Goal: Answer question/provide support

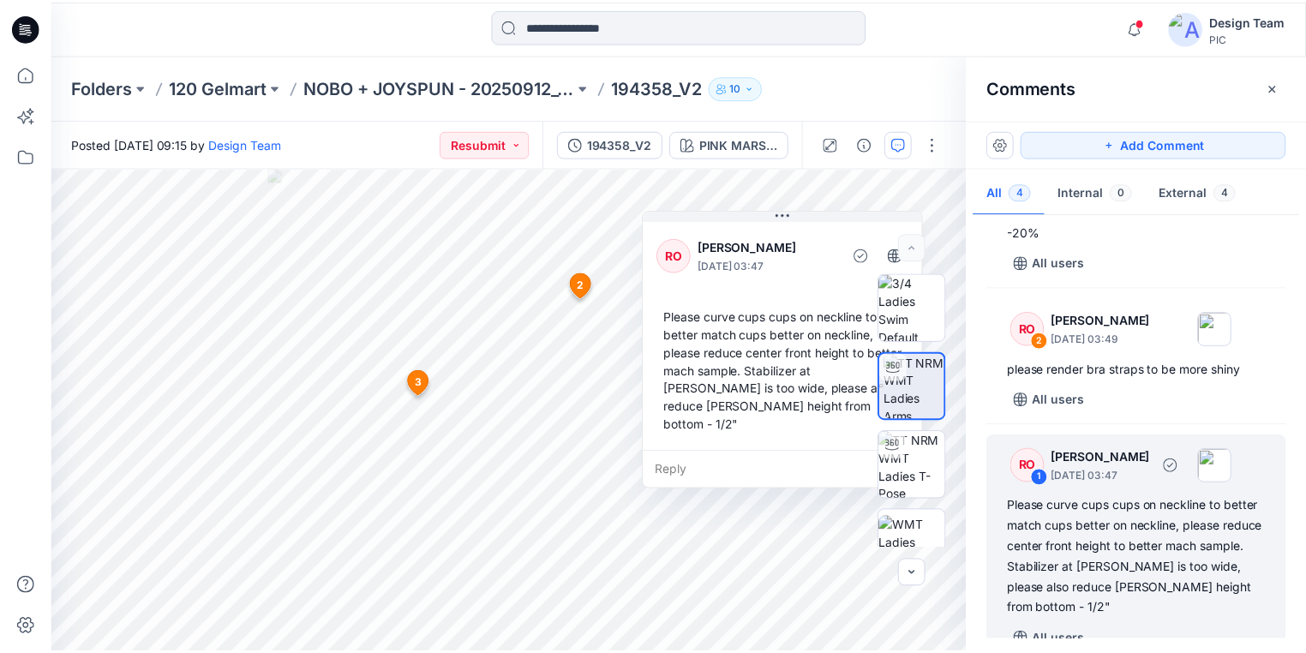
scroll to position [248, 0]
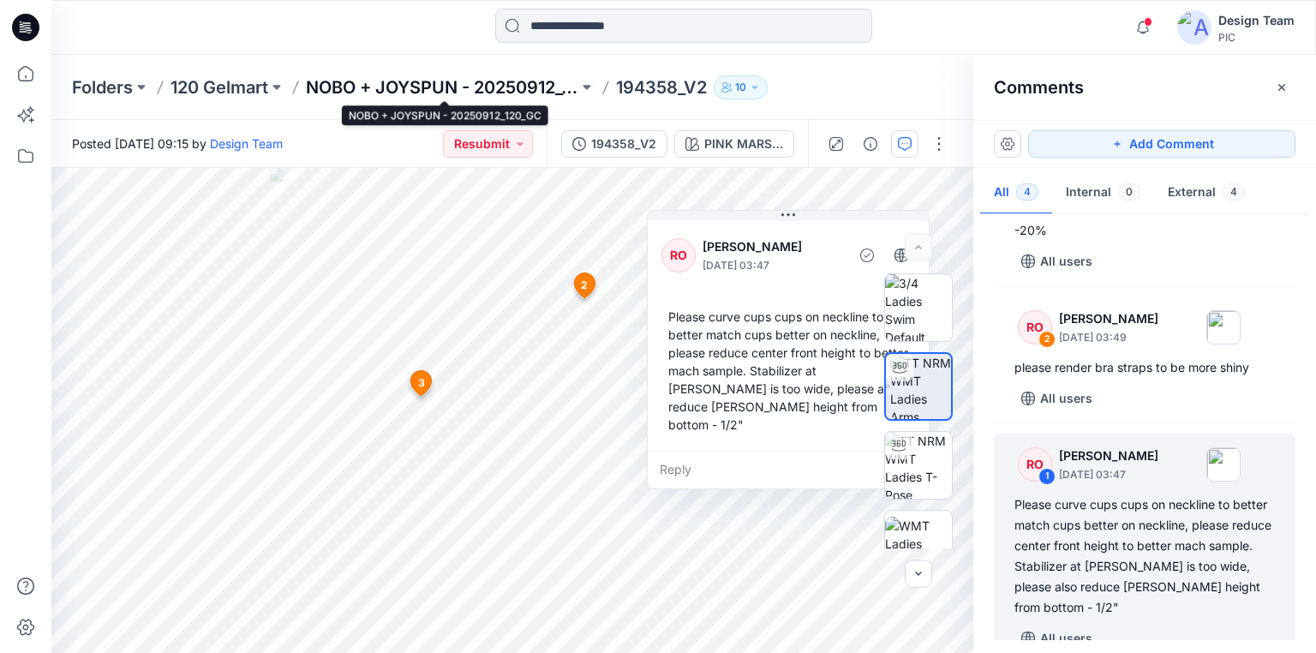
click at [456, 85] on p "NOBO + JOYSPUN - 20250912_120_GC" at bounding box center [442, 87] width 273 height 24
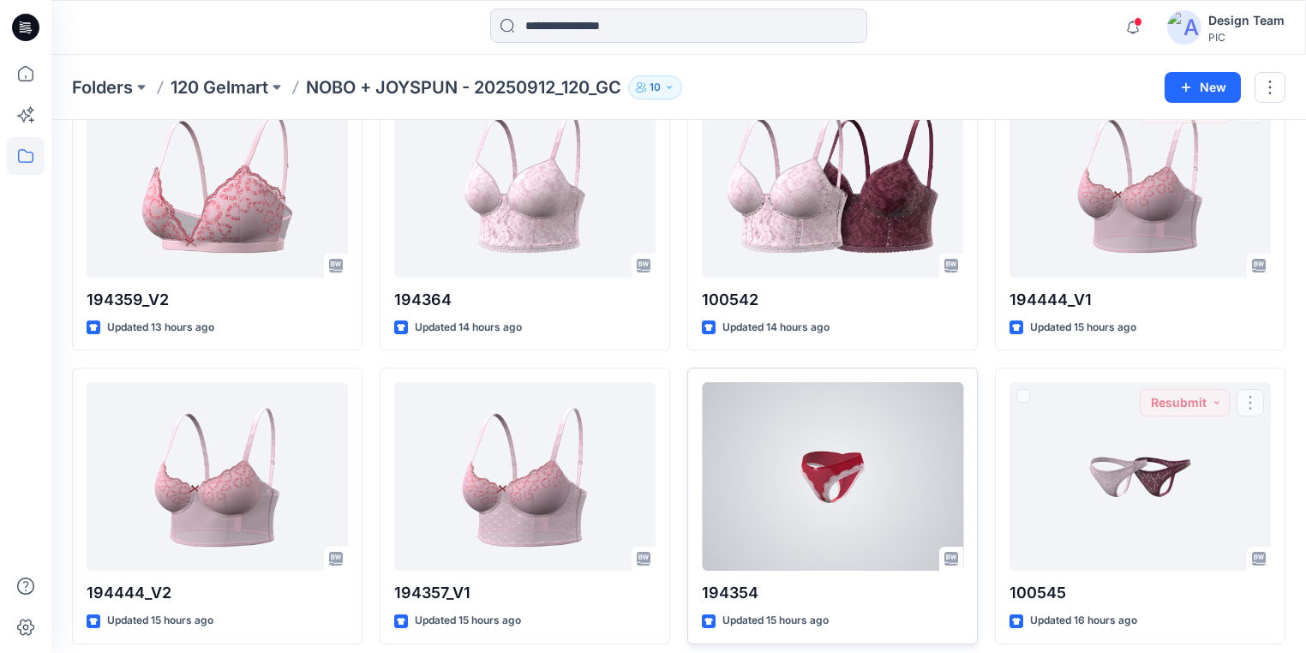
scroll to position [2185, 0]
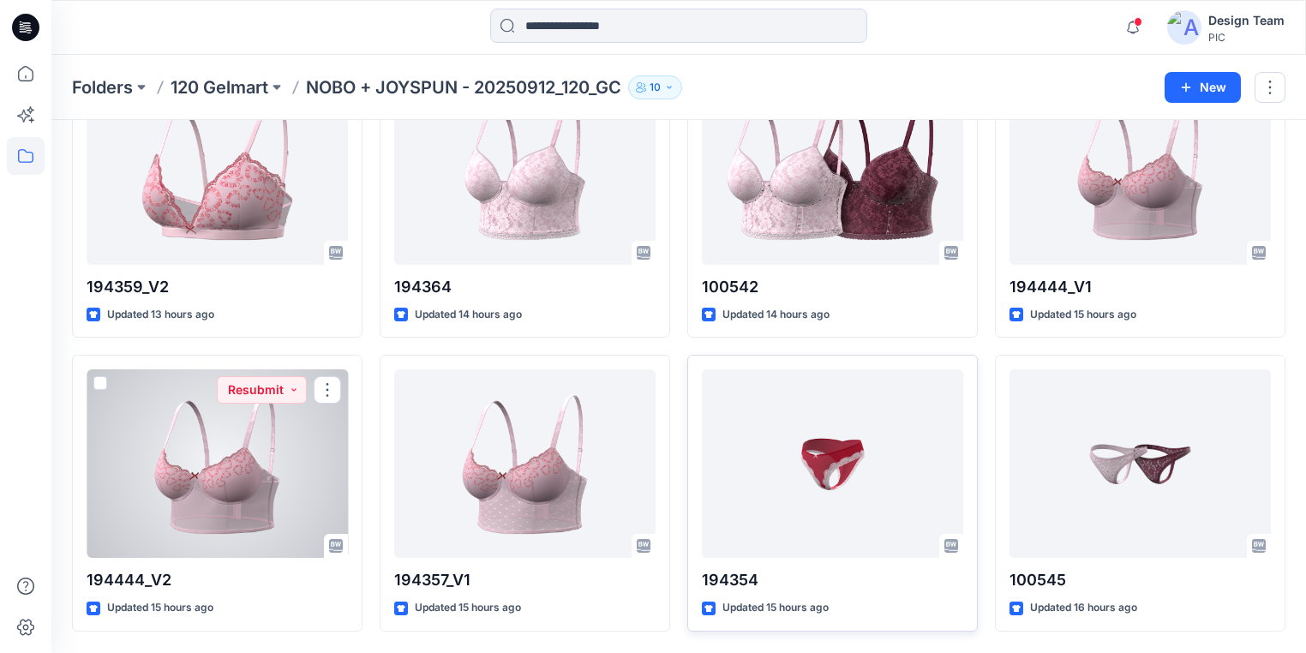
click at [293, 477] on div at bounding box center [217, 463] width 261 height 189
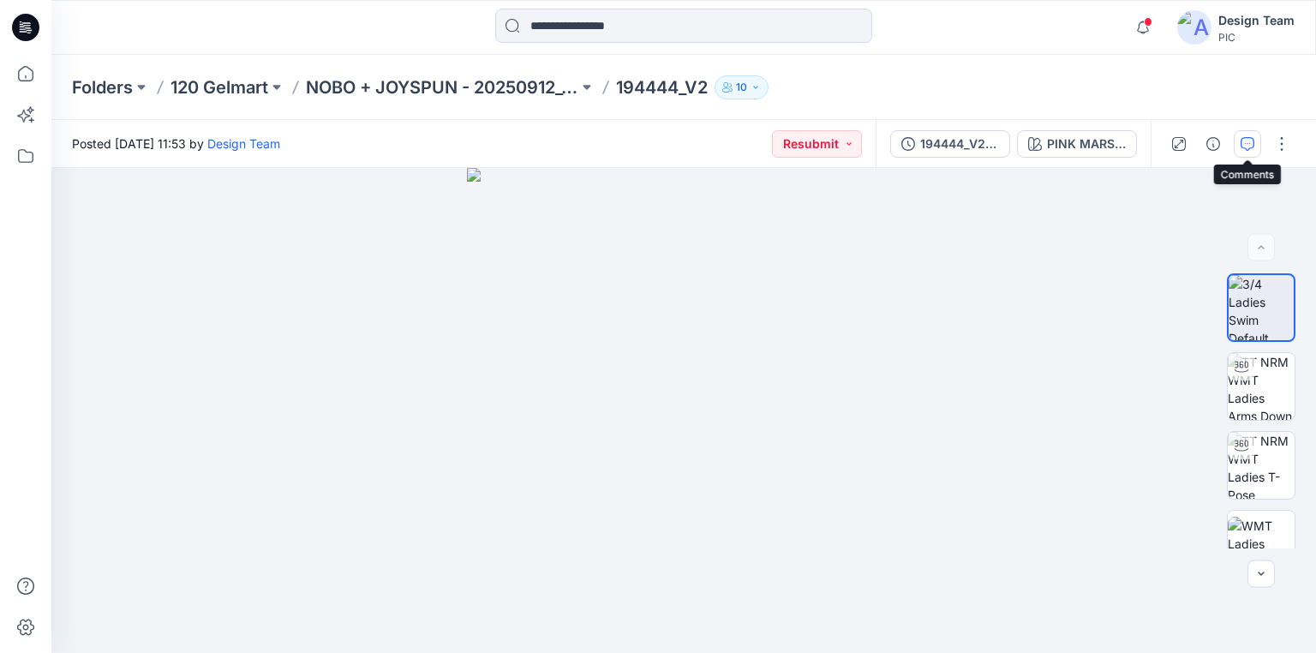
click at [1247, 143] on icon "button" at bounding box center [1248, 144] width 14 height 14
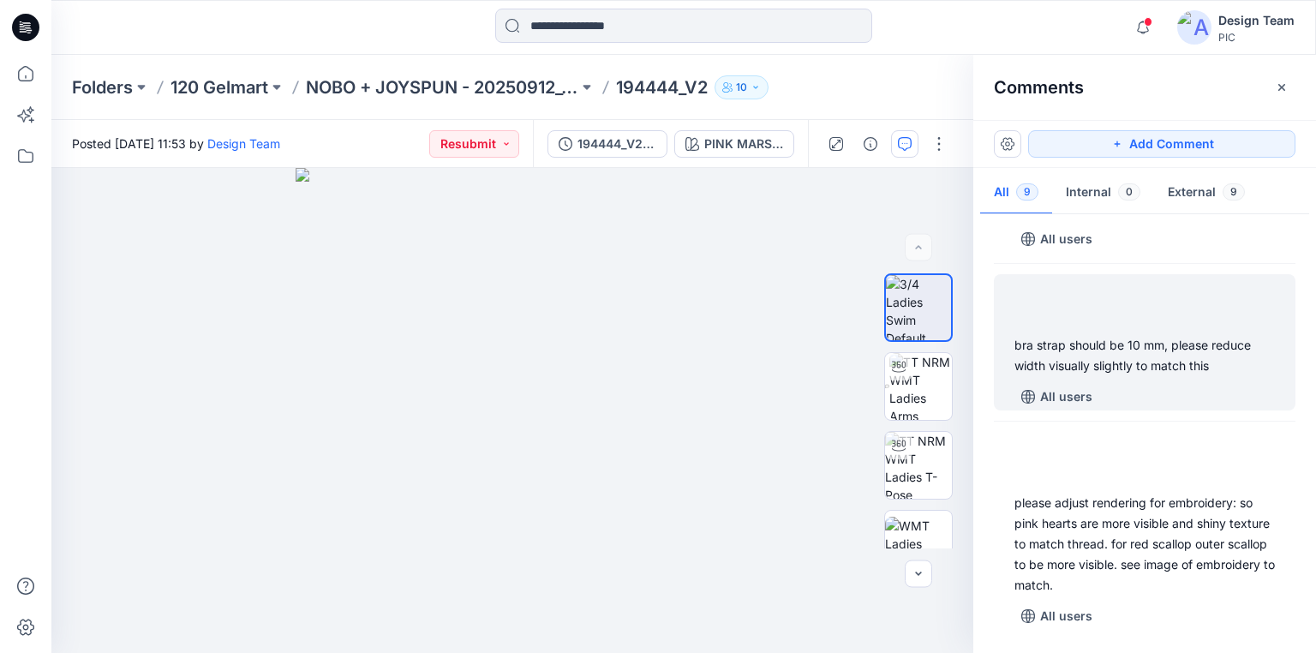
scroll to position [1097, 0]
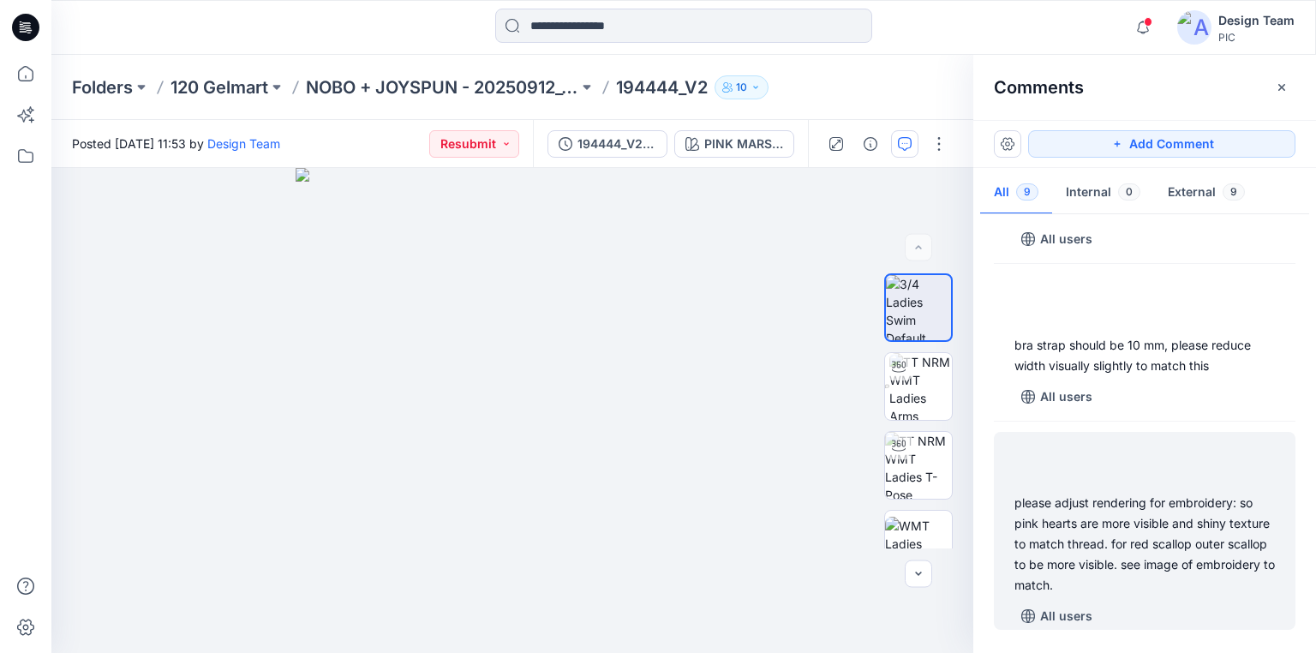
click at [1107, 524] on div "please adjust rendering for embroidery: so pink hearts are more visible and shi…" at bounding box center [1145, 544] width 261 height 103
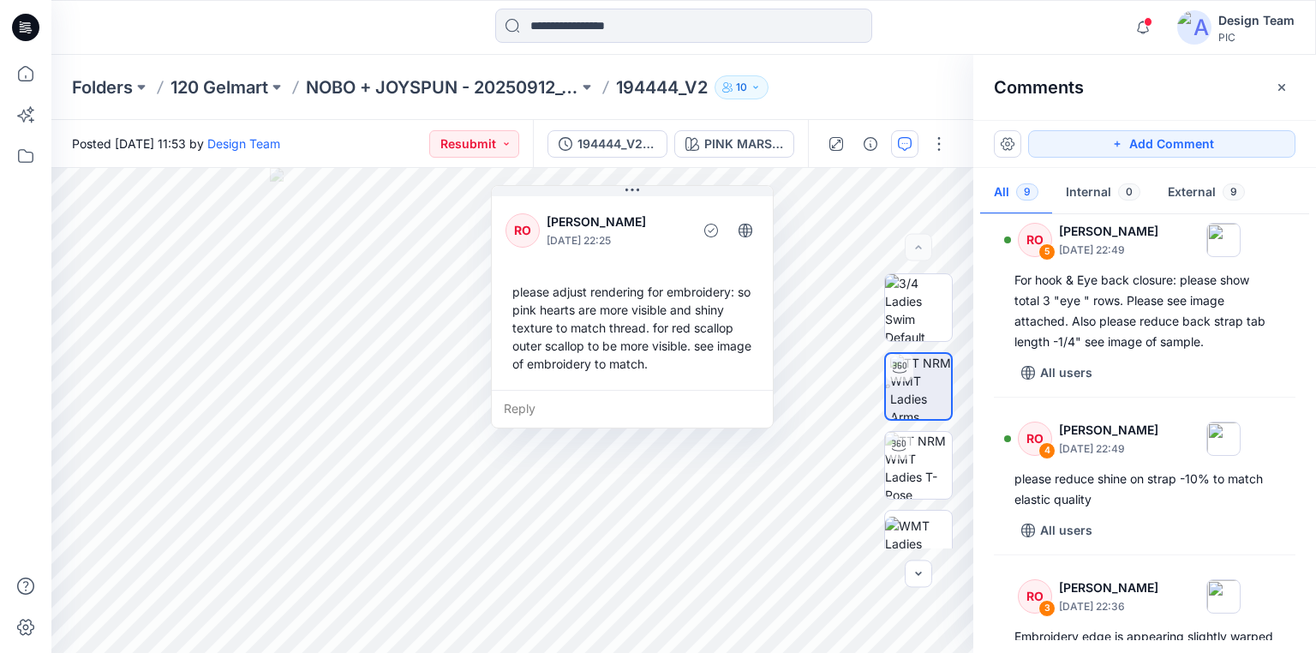
scroll to position [617, 0]
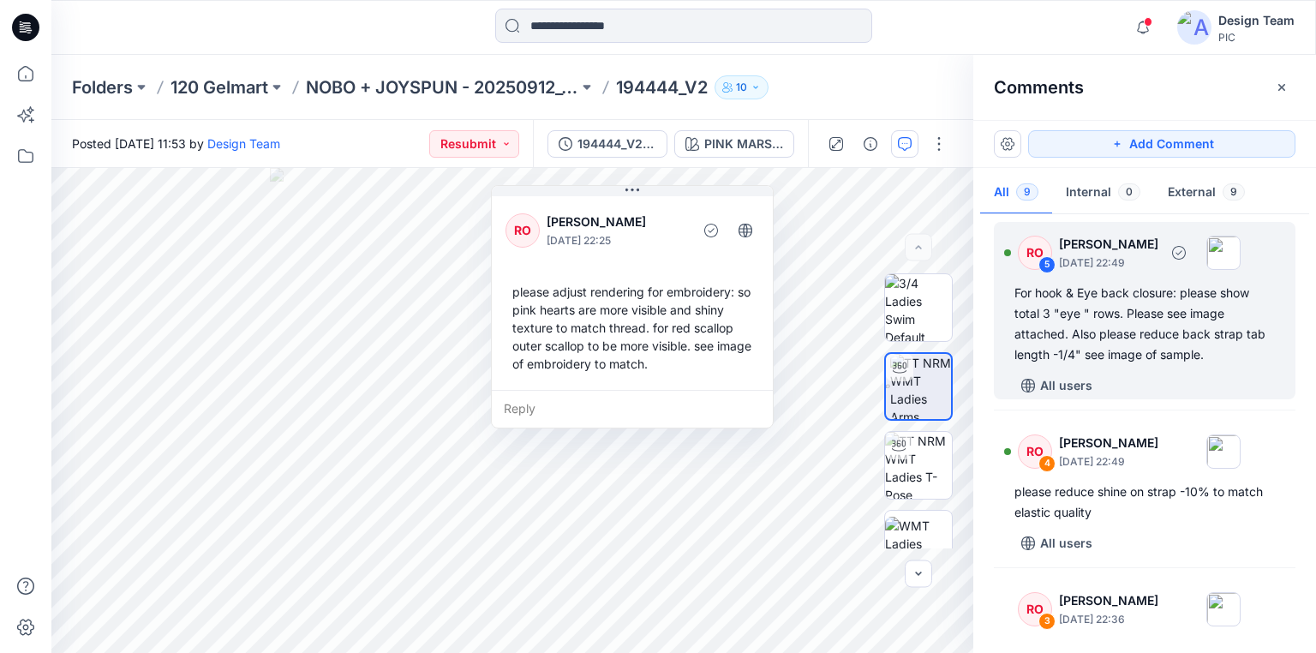
click at [1127, 314] on div "For hook & Eye back closure: please show total 3 "eye " rows. Please see image …" at bounding box center [1145, 324] width 261 height 82
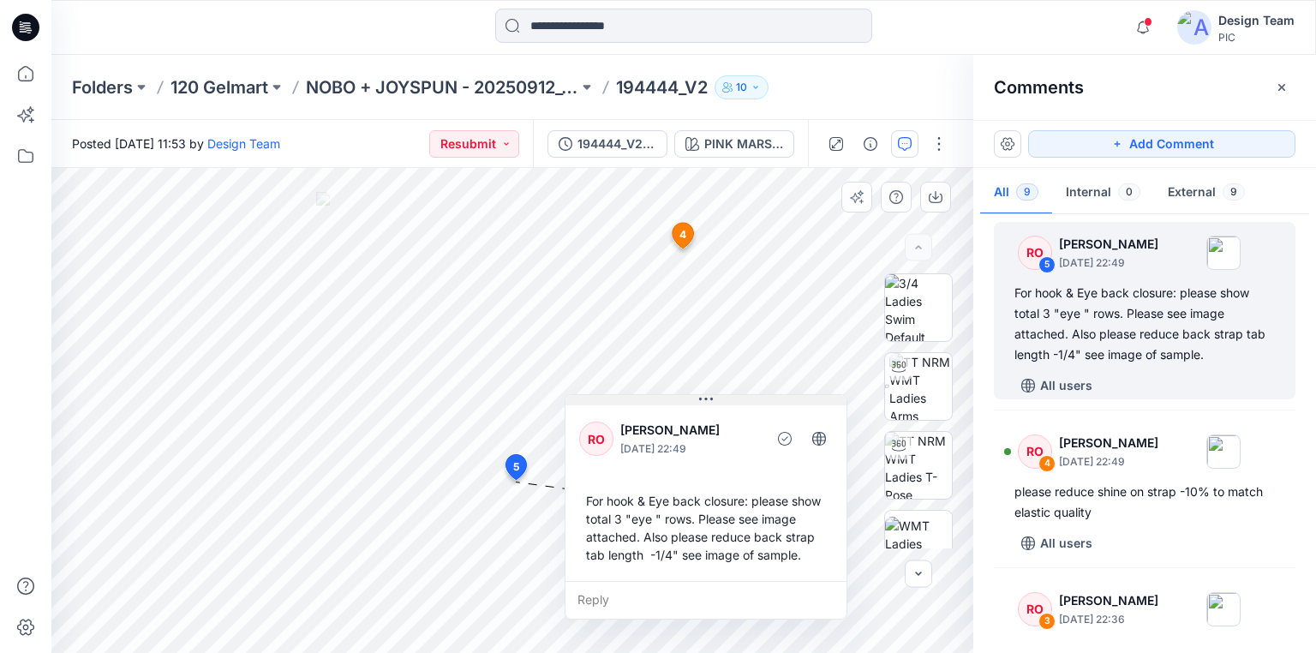
drag, startPoint x: 660, startPoint y: 502, endPoint x: 734, endPoint y: 401, distance: 125.1
click at [734, 401] on button at bounding box center [706, 400] width 281 height 10
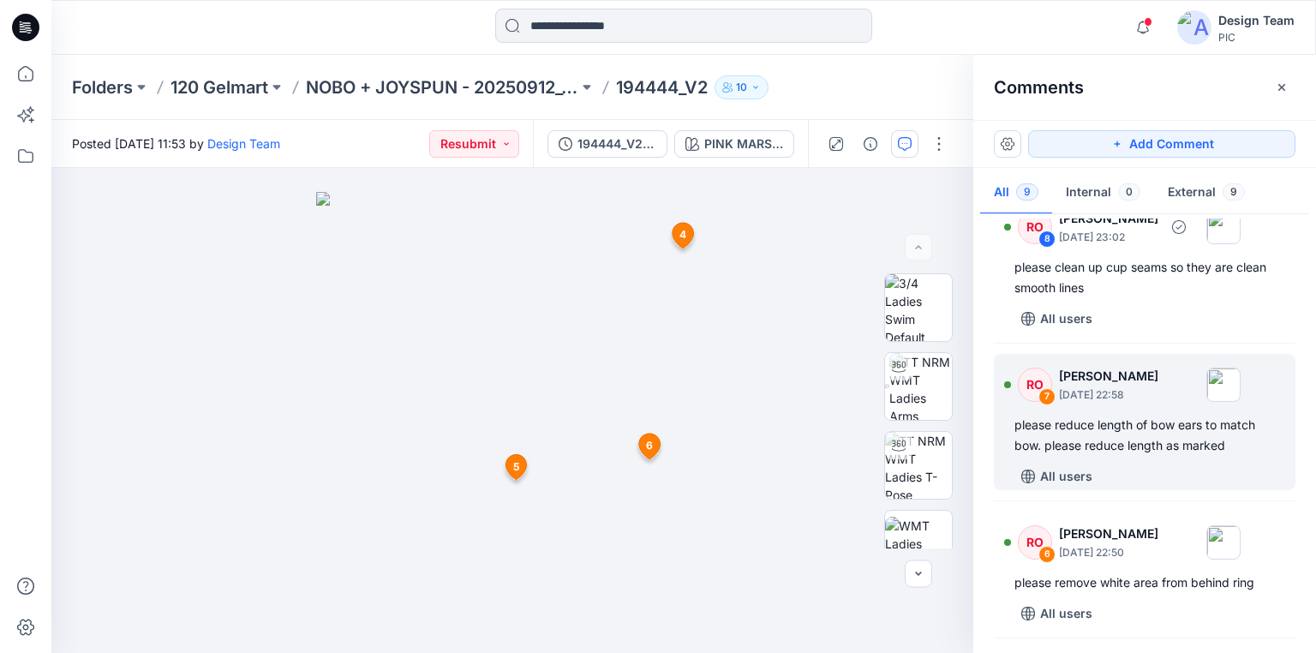
scroll to position [206, 0]
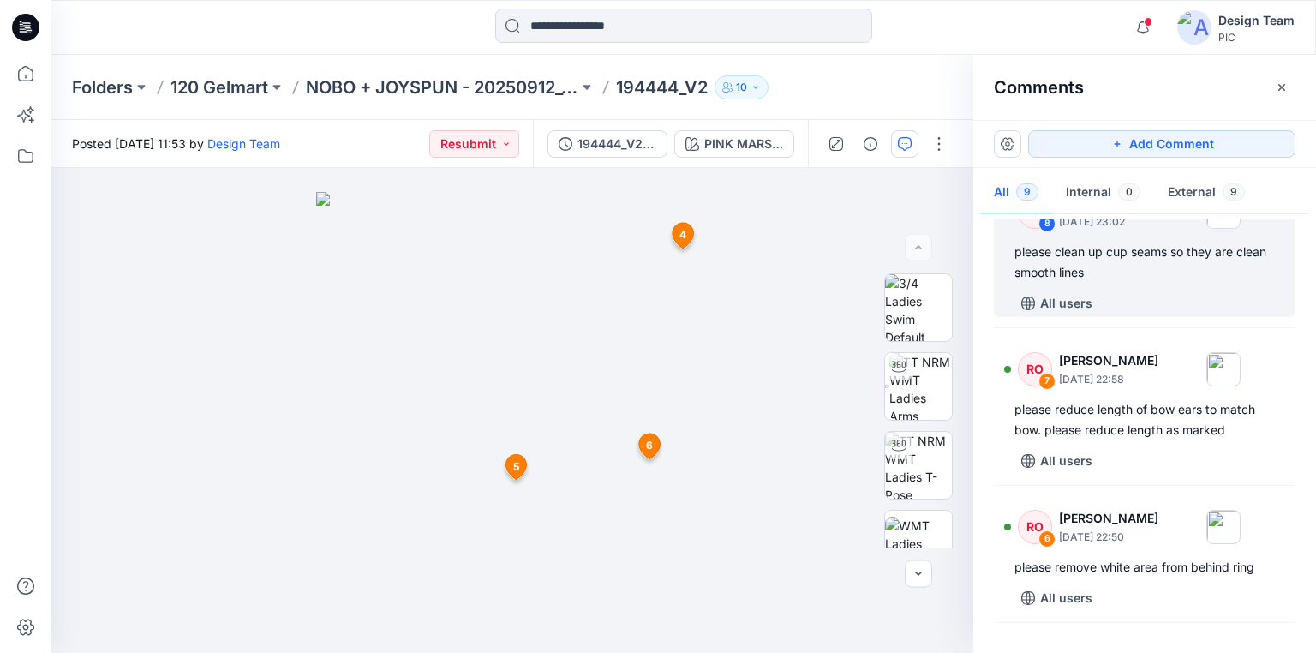
click at [1114, 271] on div "please clean up cup seams so they are clean smooth lines" at bounding box center [1145, 262] width 261 height 41
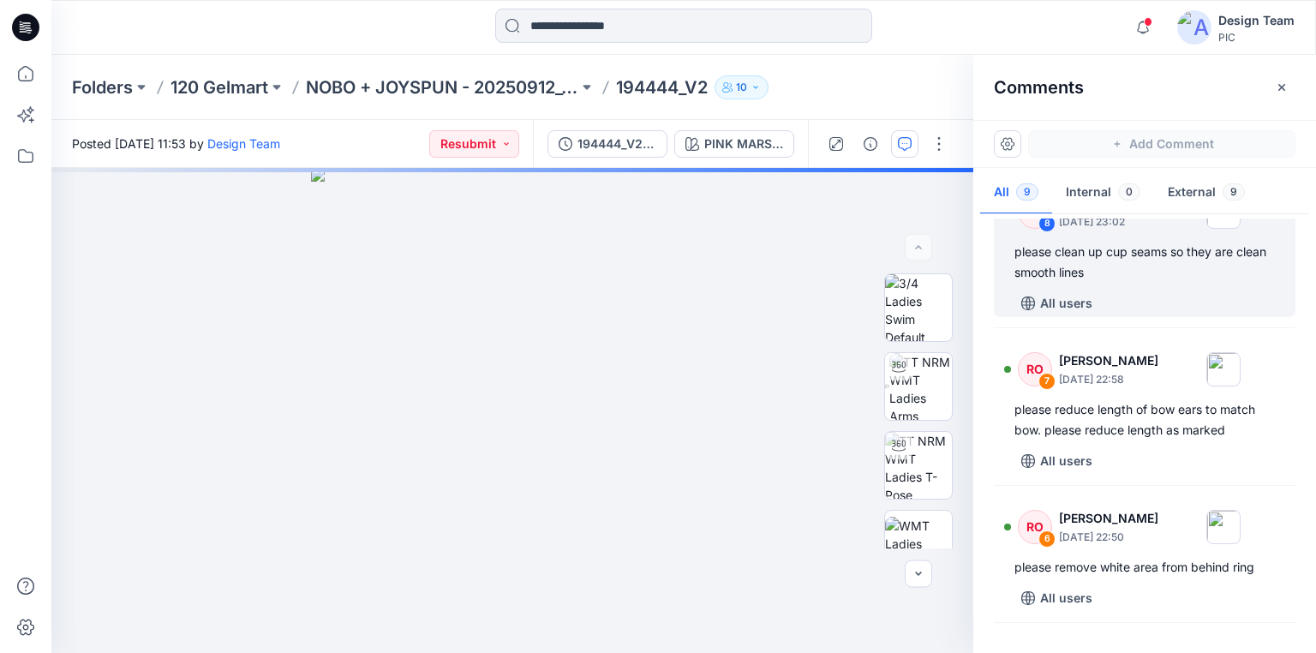
scroll to position [168, 0]
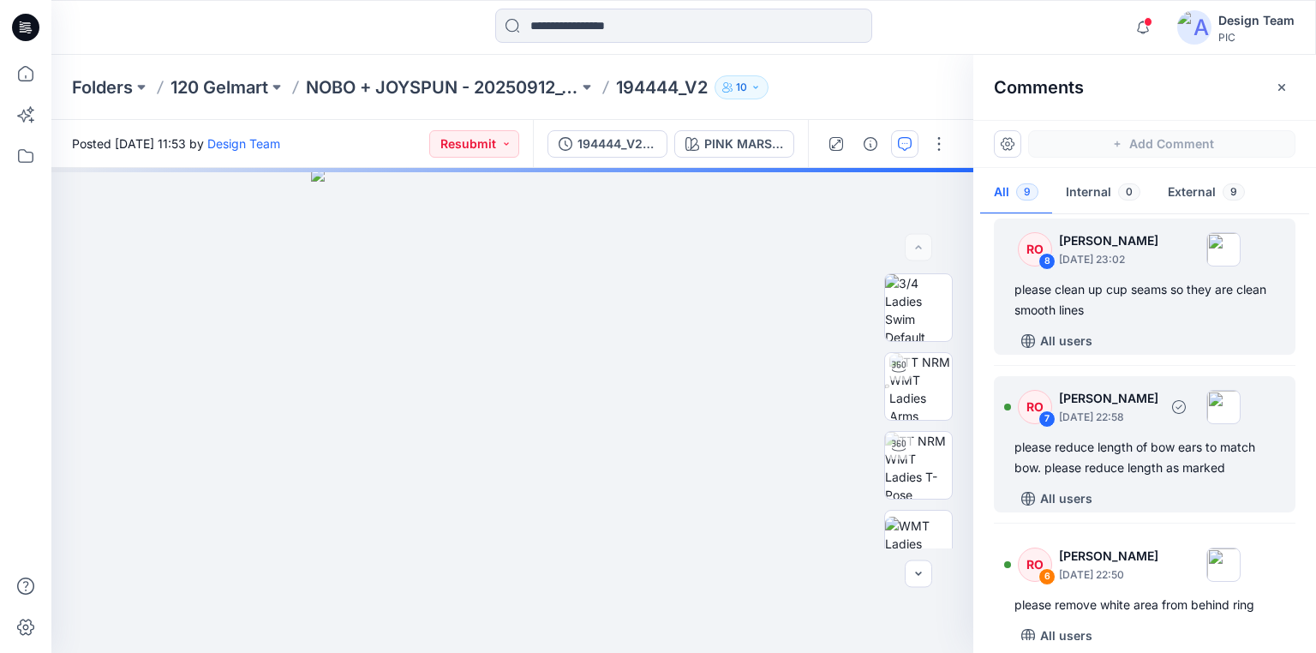
click at [1123, 462] on div "please reduce length of bow ears to match bow. please reduce length as marked" at bounding box center [1145, 457] width 261 height 41
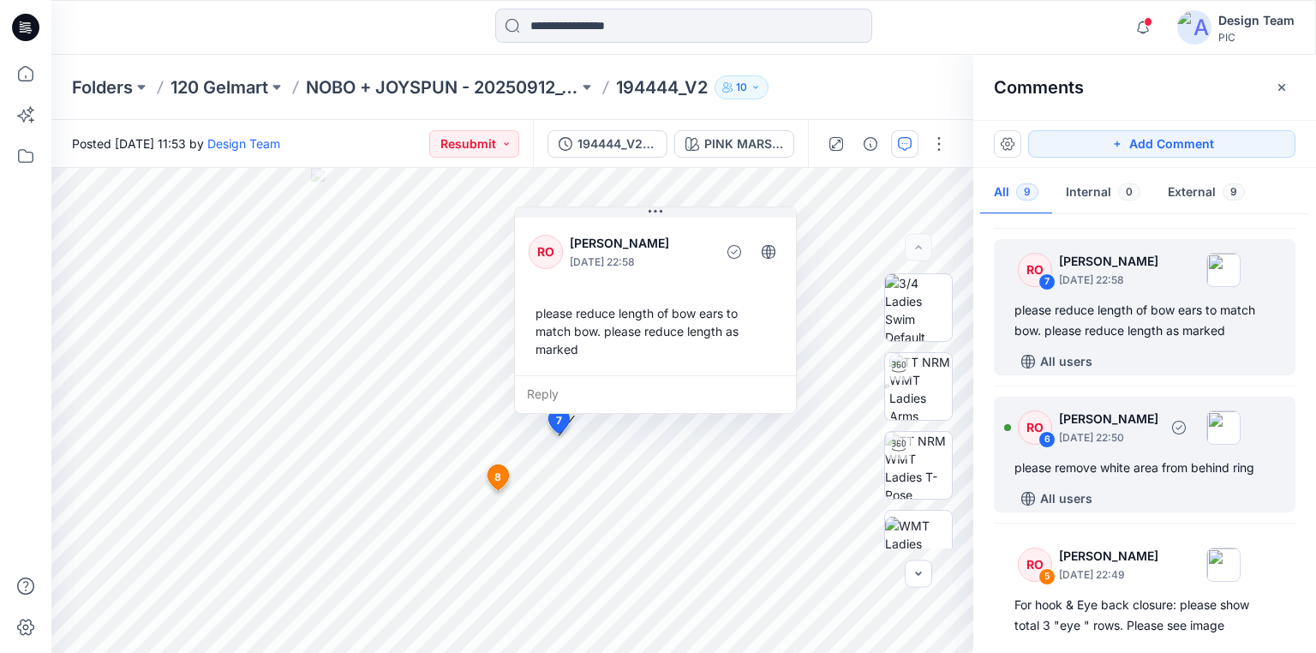
scroll to position [374, 0]
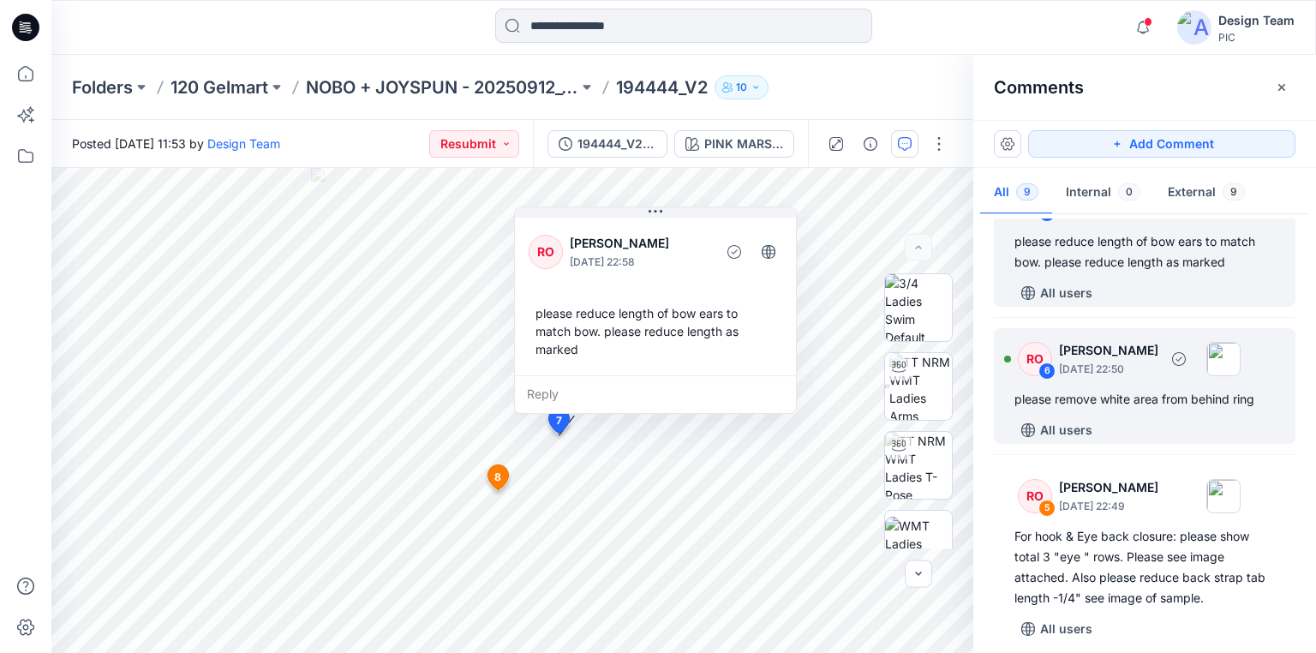
click at [1142, 397] on div "please remove white area from behind ring" at bounding box center [1145, 399] width 261 height 21
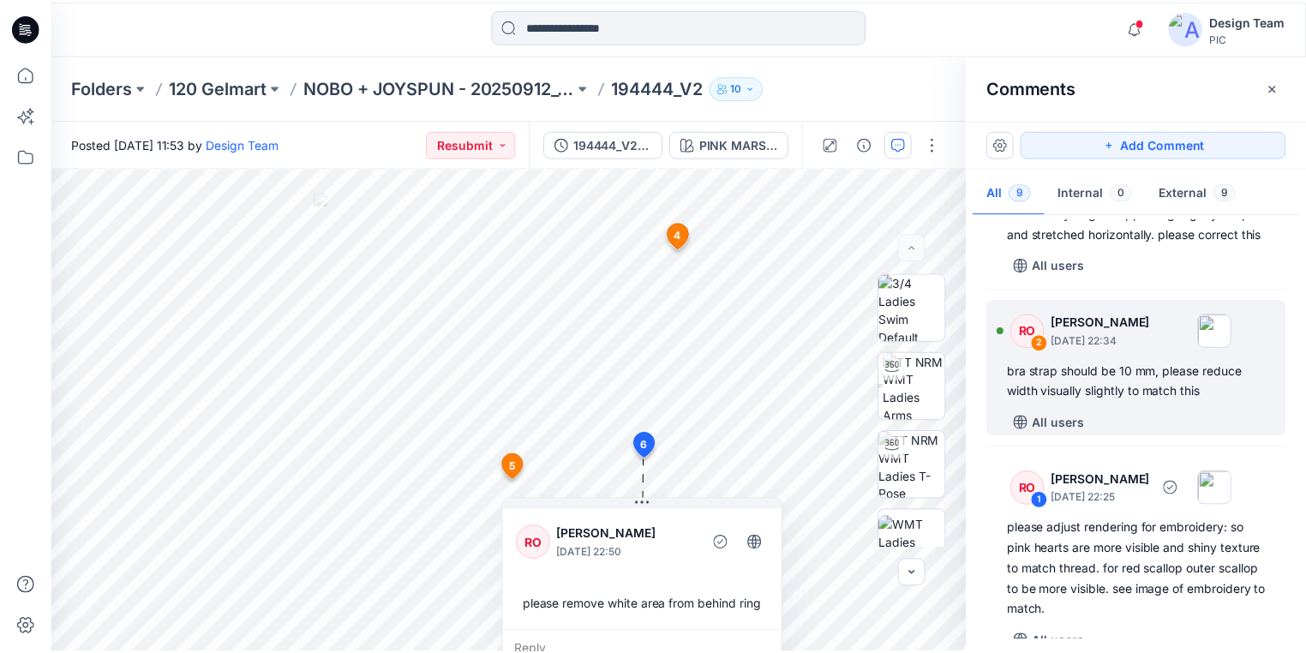
scroll to position [1028, 0]
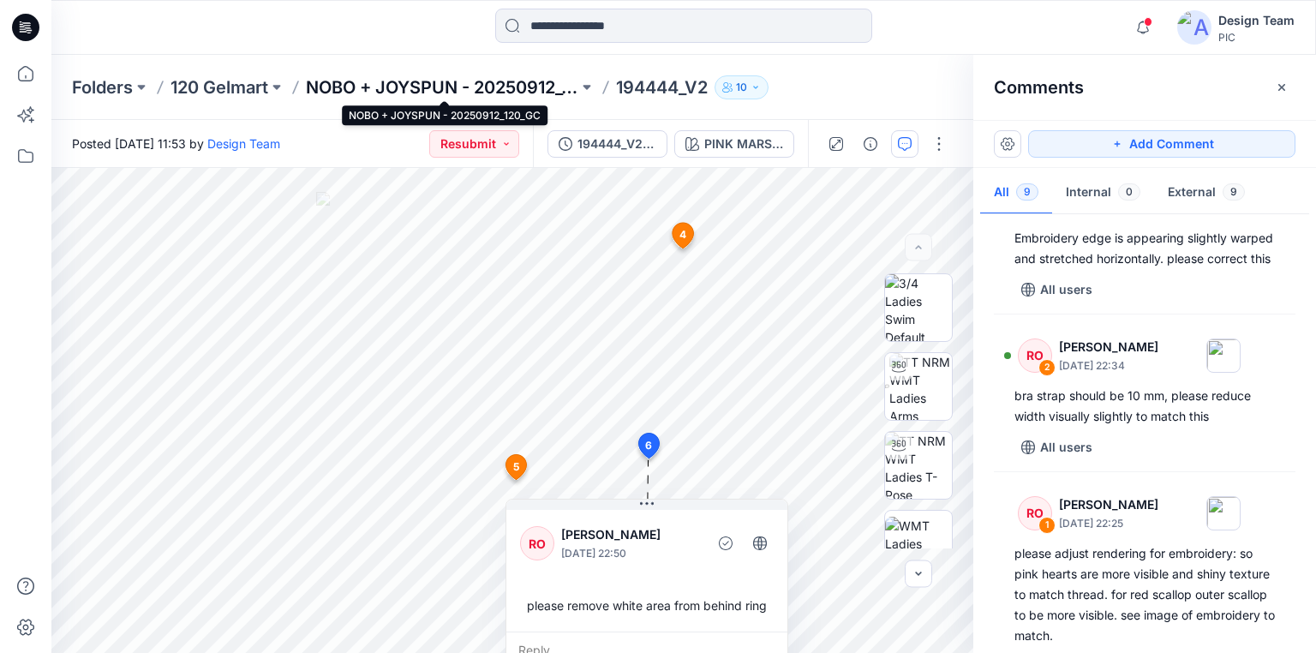
click at [405, 87] on p "NOBO + JOYSPUN - 20250912_120_GC" at bounding box center [442, 87] width 273 height 24
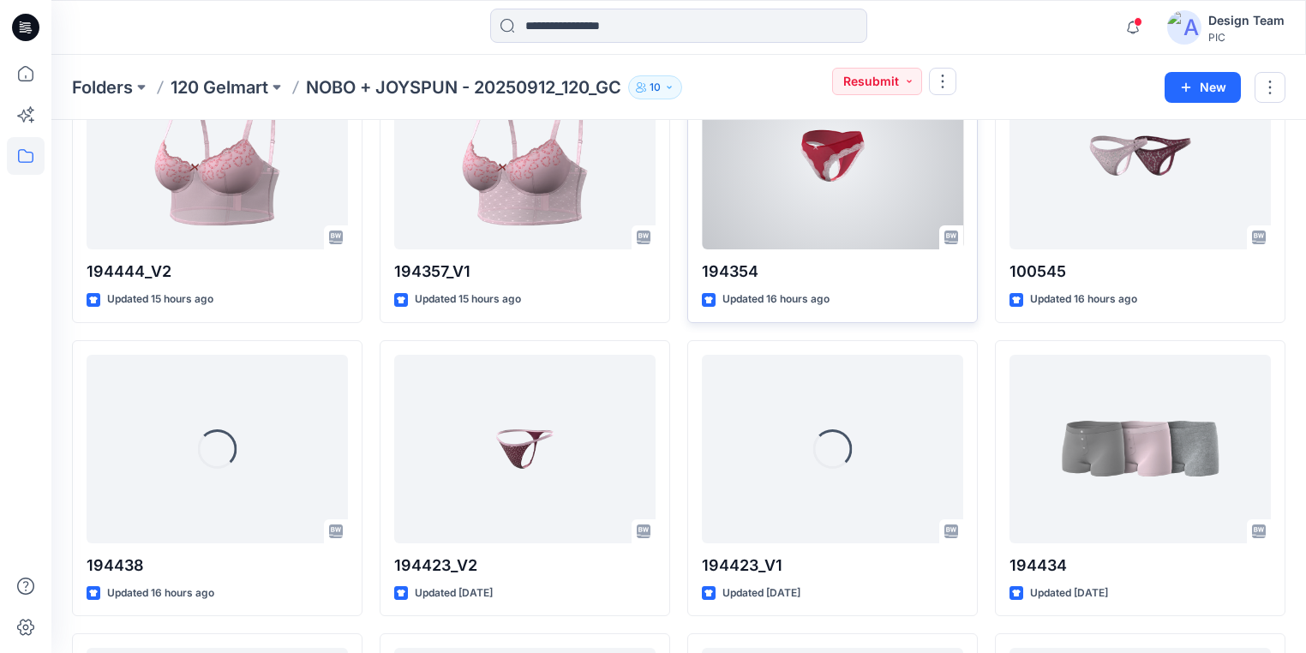
scroll to position [2516, 0]
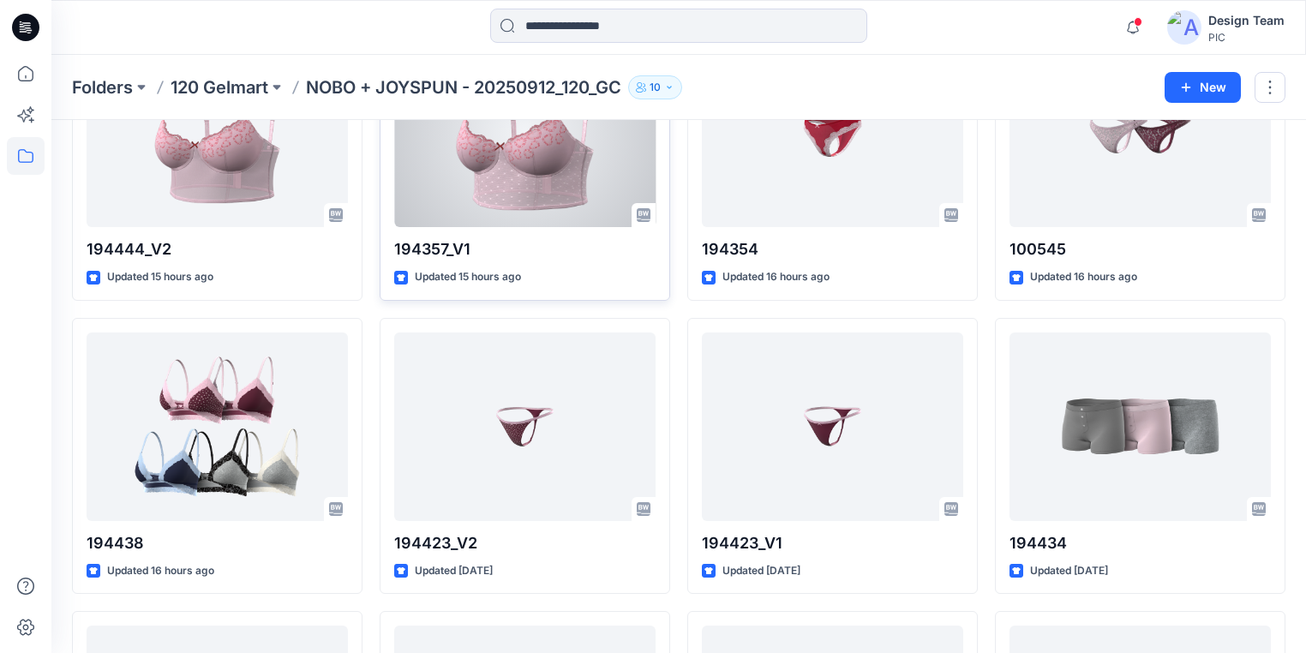
click at [509, 199] on div at bounding box center [524, 133] width 261 height 189
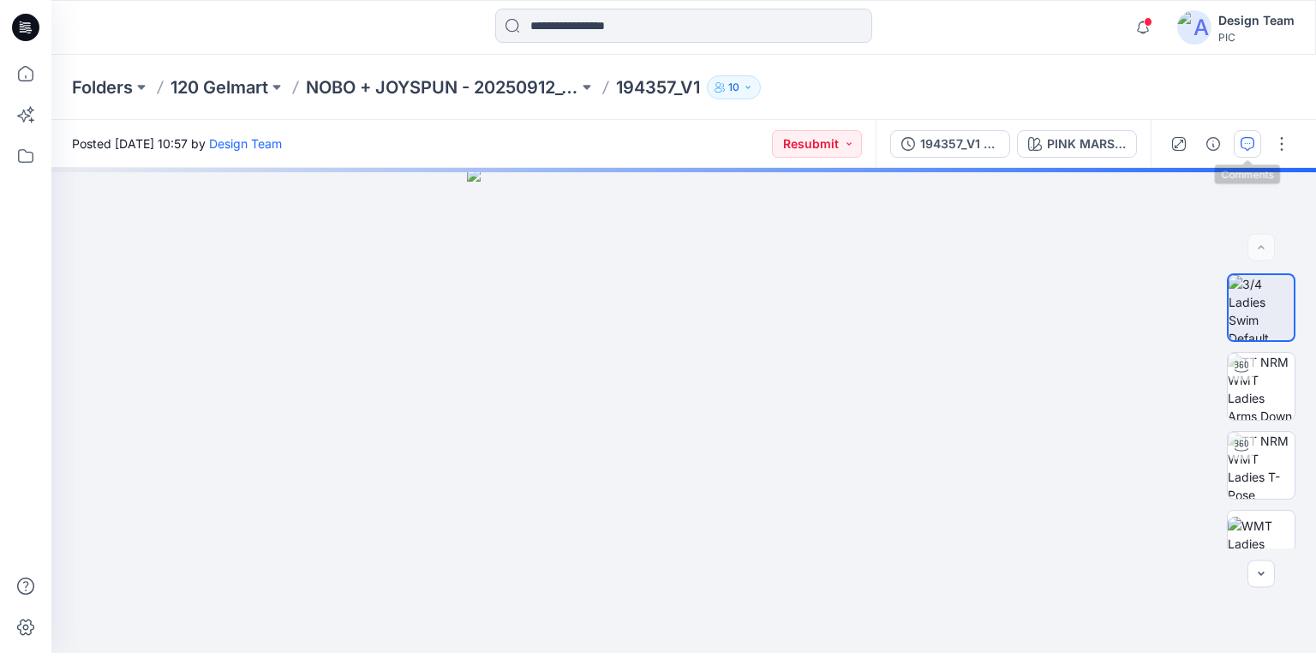
click at [1245, 142] on icon "button" at bounding box center [1248, 142] width 6 height 1
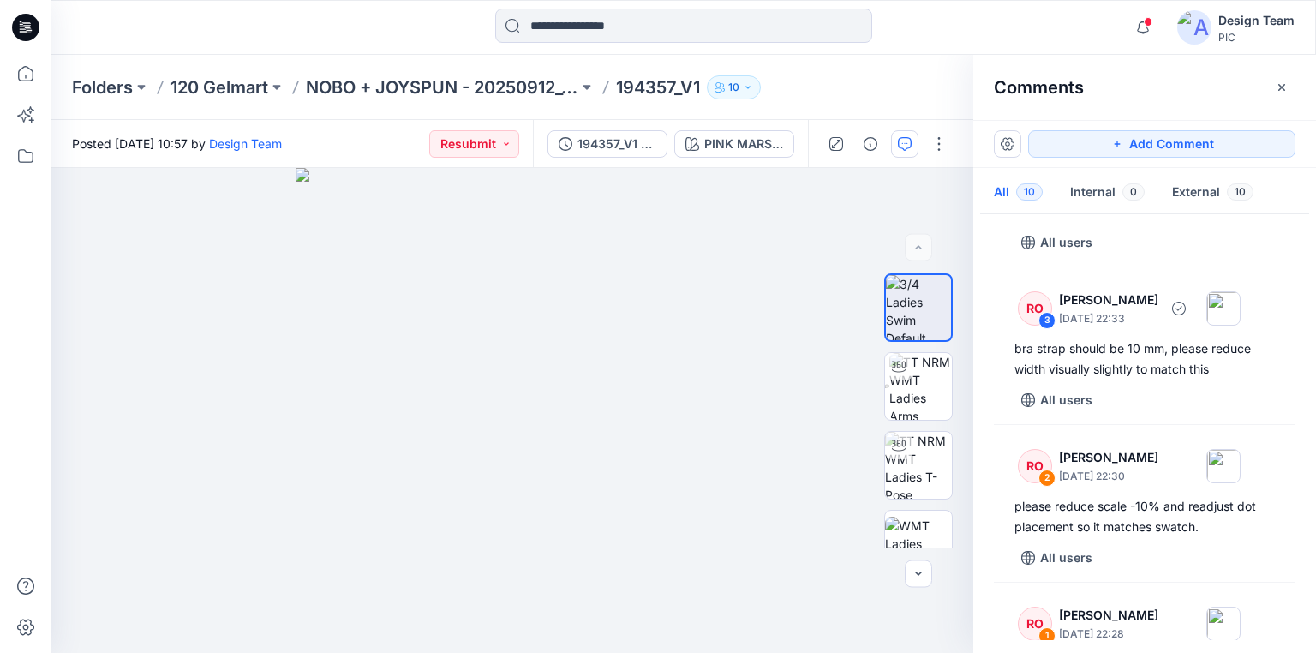
scroll to position [1097, 0]
